Goal: Task Accomplishment & Management: Manage account settings

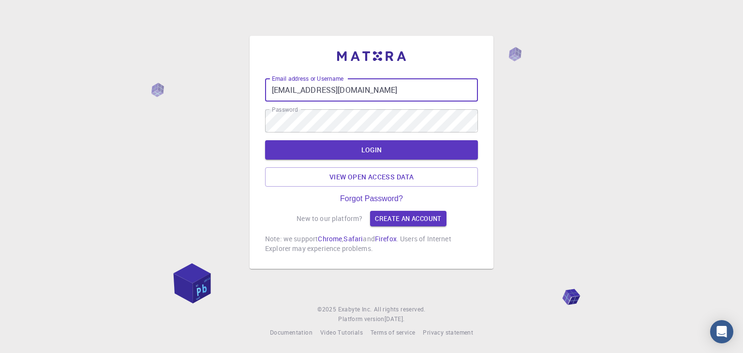
click at [407, 88] on input "[EMAIL_ADDRESS][DOMAIN_NAME]" at bounding box center [371, 89] width 213 height 23
type input "ayfin"
click at [388, 151] on button "LOGIN" at bounding box center [371, 149] width 213 height 19
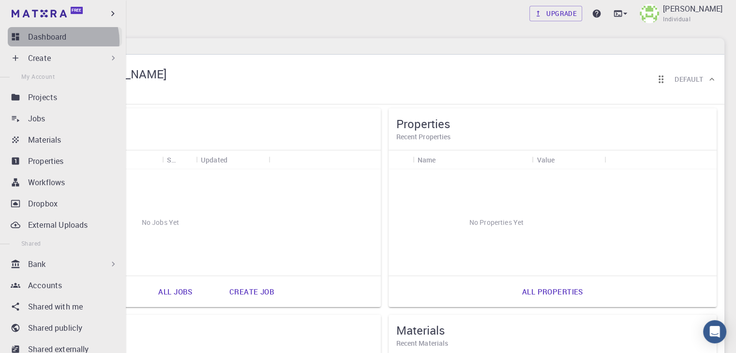
click at [62, 41] on p "Dashboard" at bounding box center [47, 37] width 38 height 12
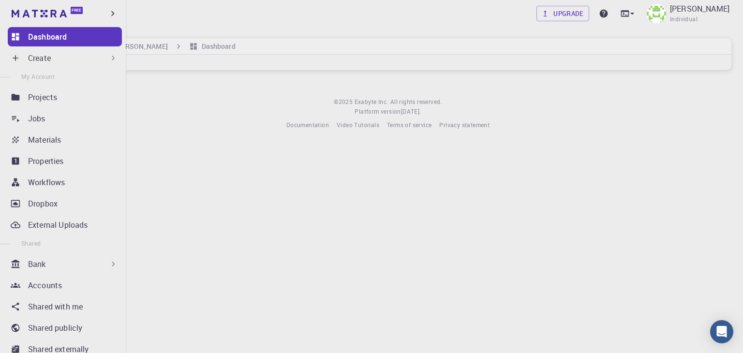
click at [58, 57] on div "Create" at bounding box center [73, 58] width 90 height 12
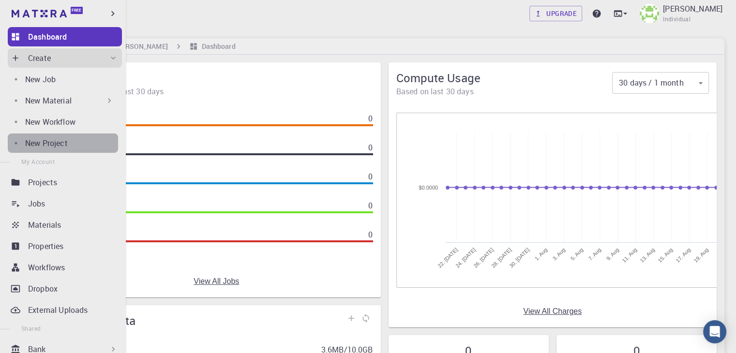
click at [65, 144] on p "New Project" at bounding box center [46, 143] width 43 height 12
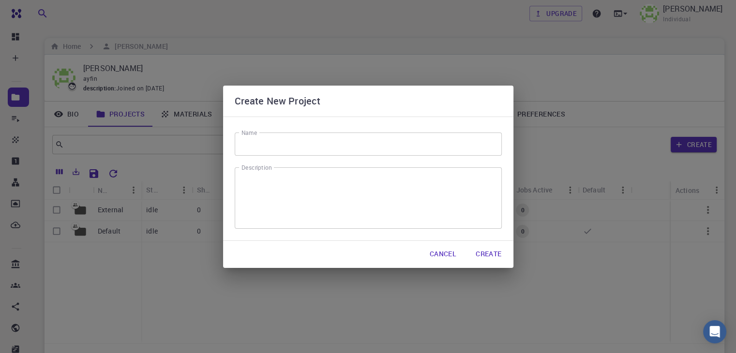
click at [442, 251] on button "Cancel" at bounding box center [443, 254] width 42 height 19
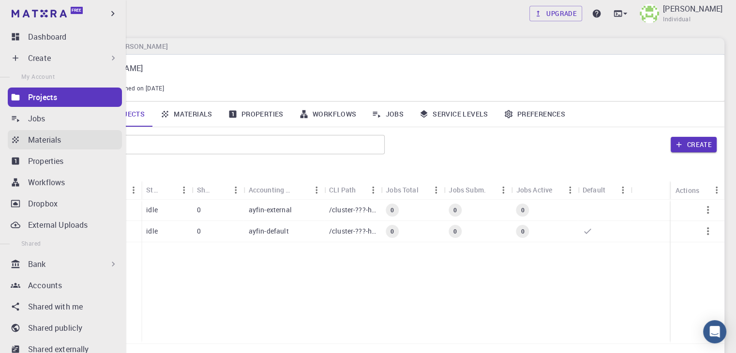
click at [35, 138] on p "Materials" at bounding box center [44, 140] width 33 height 12
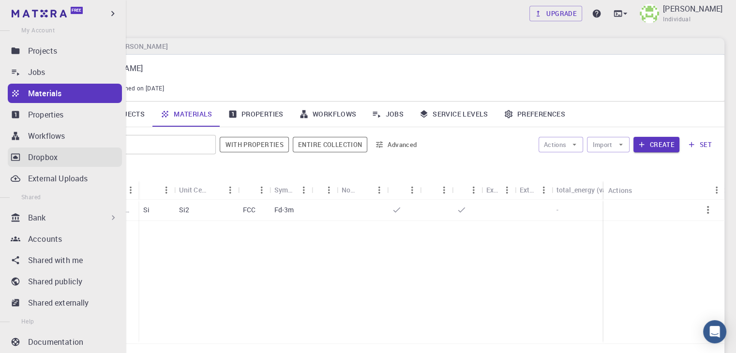
scroll to position [48, 0]
